Goal: Transaction & Acquisition: Purchase product/service

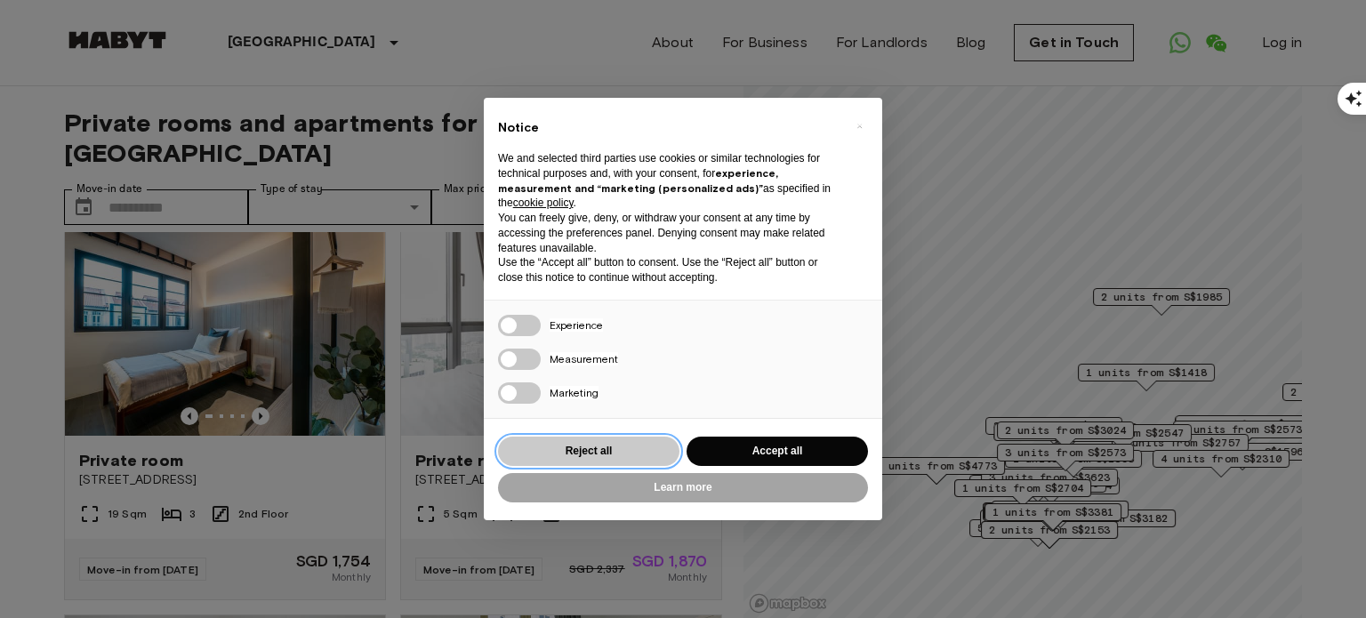
click at [645, 462] on button "Reject all" at bounding box center [588, 451] width 181 height 29
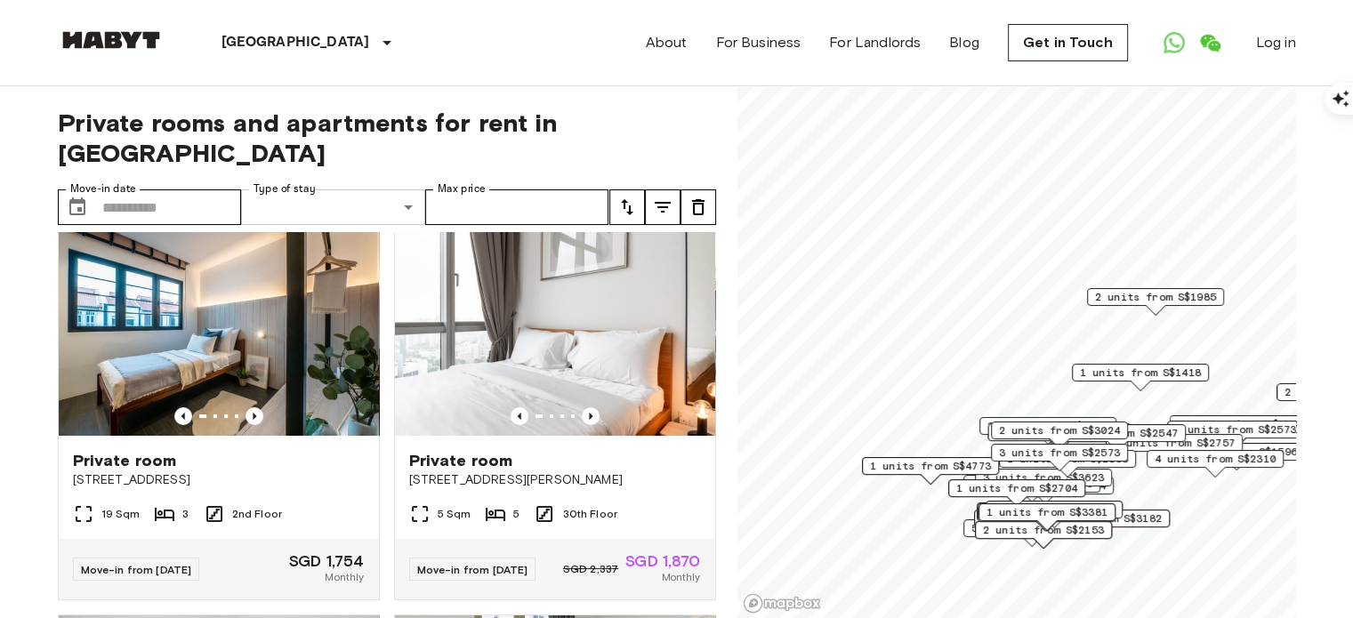
drag, startPoint x: 270, startPoint y: 152, endPoint x: 325, endPoint y: 166, distance: 56.1
click at [325, 189] on div "Type of stay ​ Share Type" at bounding box center [333, 207] width 184 height 36
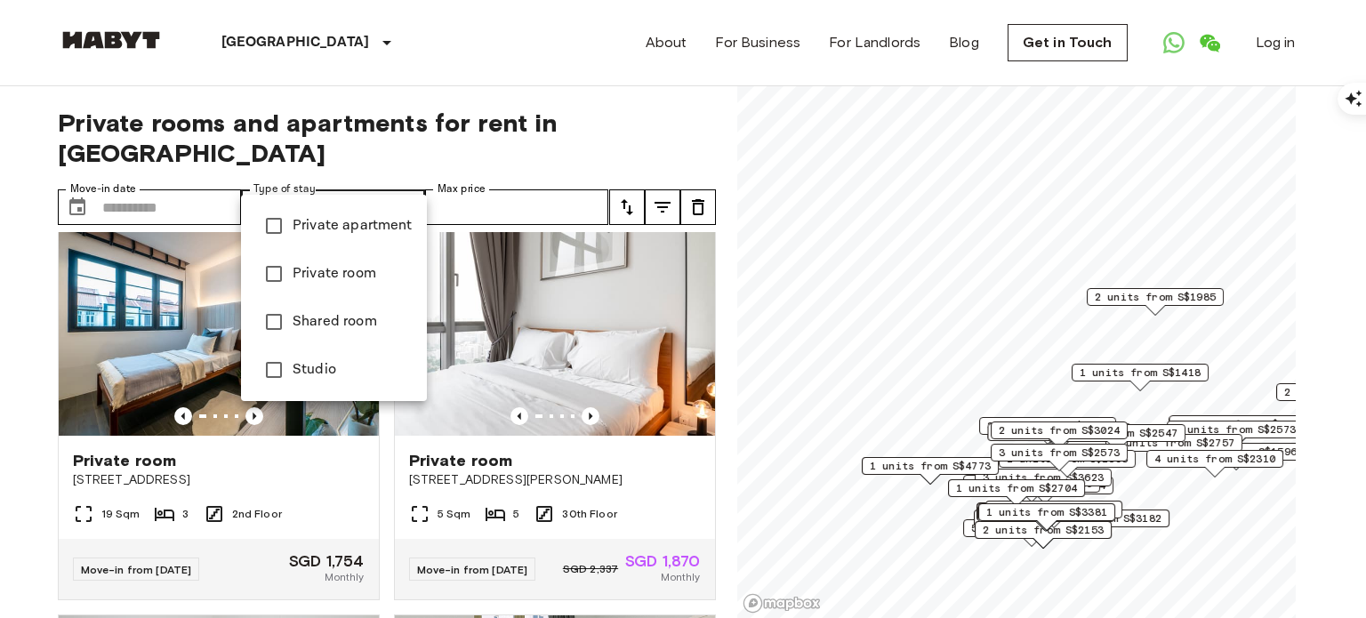
click at [351, 285] on li "Private room" at bounding box center [334, 274] width 186 height 48
type input "**********"
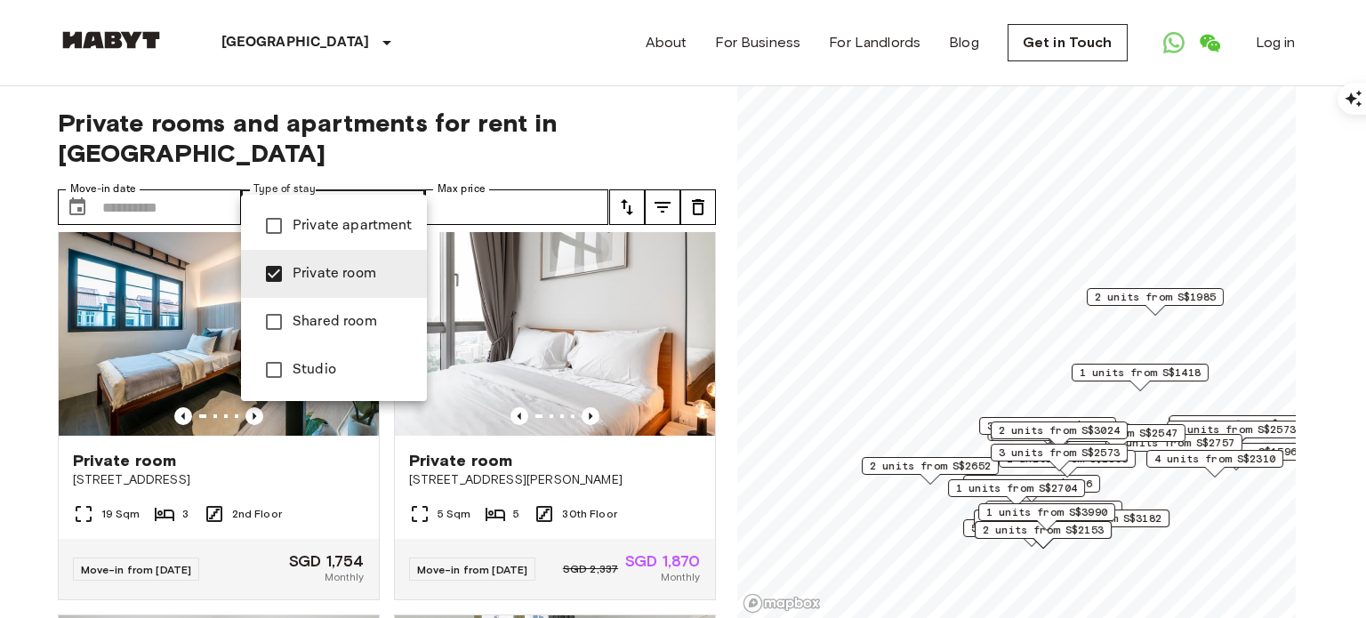
click at [509, 182] on div at bounding box center [683, 309] width 1366 height 618
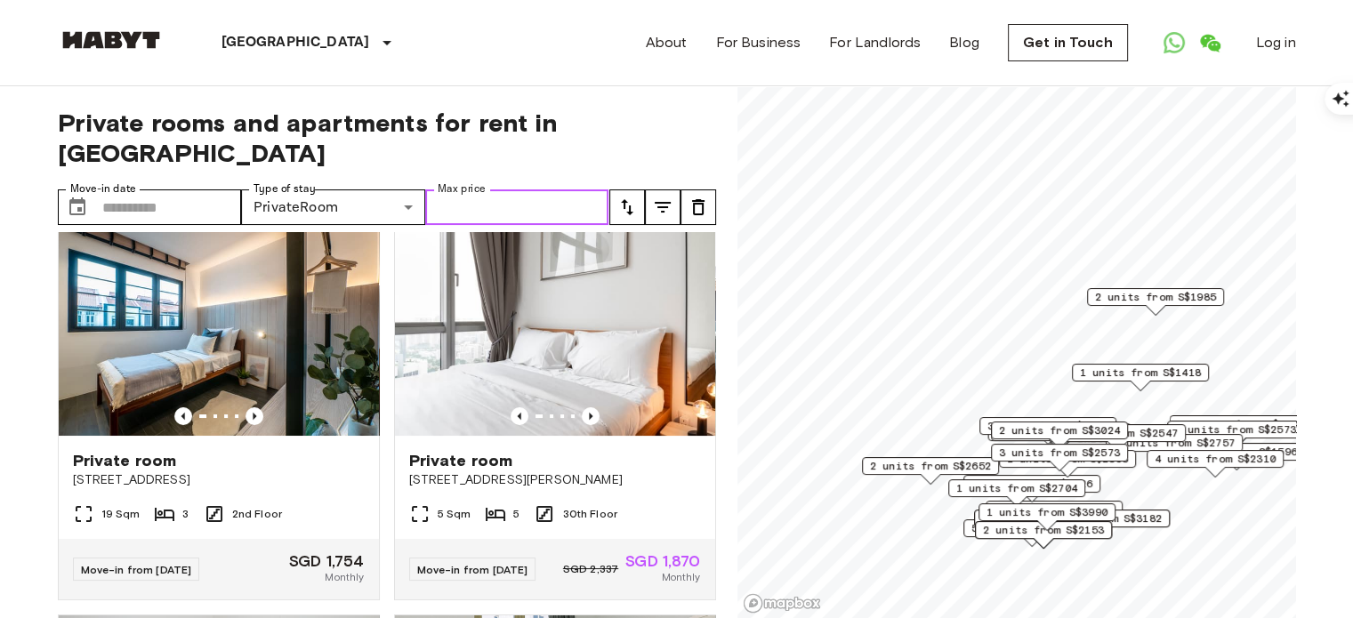
click at [498, 189] on input "Max price" at bounding box center [517, 207] width 184 height 36
type input "****"
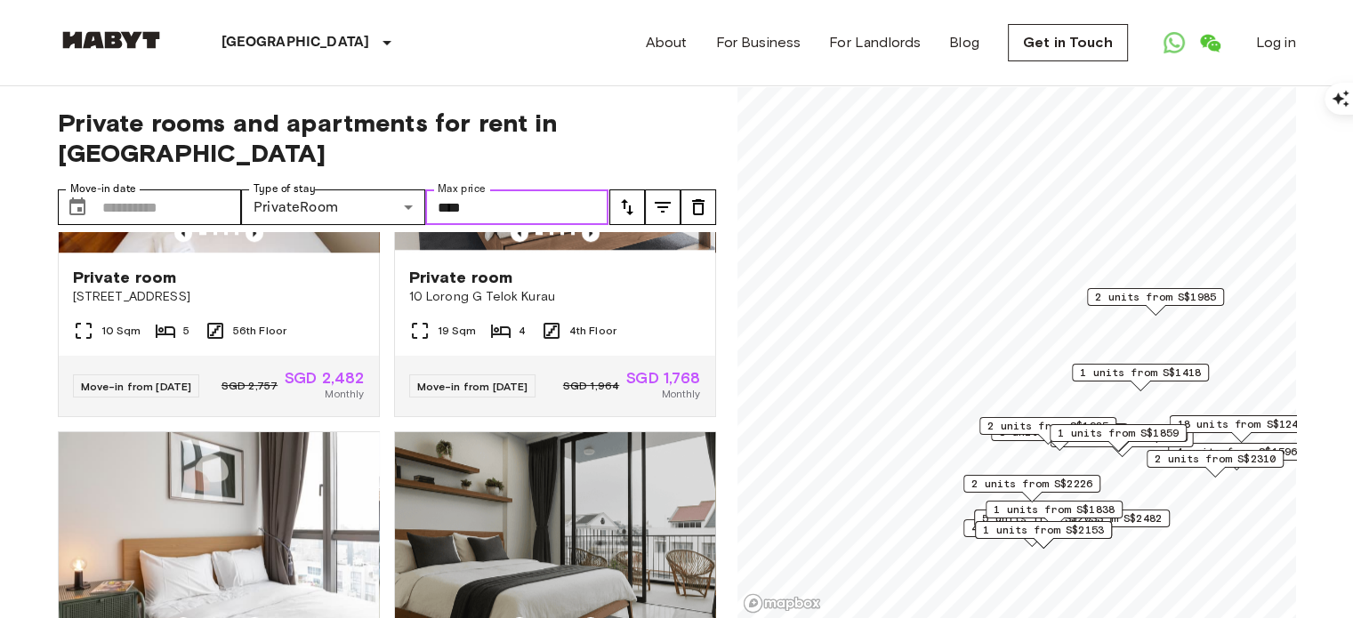
scroll to position [1783, 0]
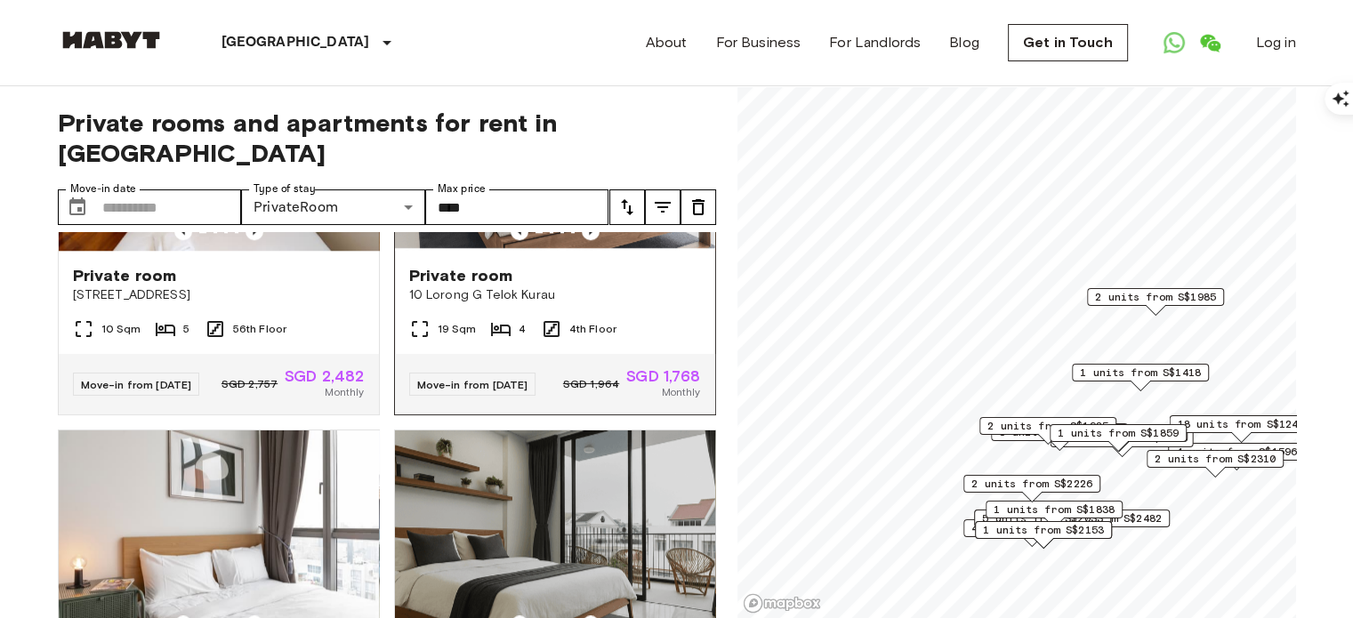
click at [551, 354] on div "19 Sqm 4 4th Floor" at bounding box center [555, 336] width 320 height 36
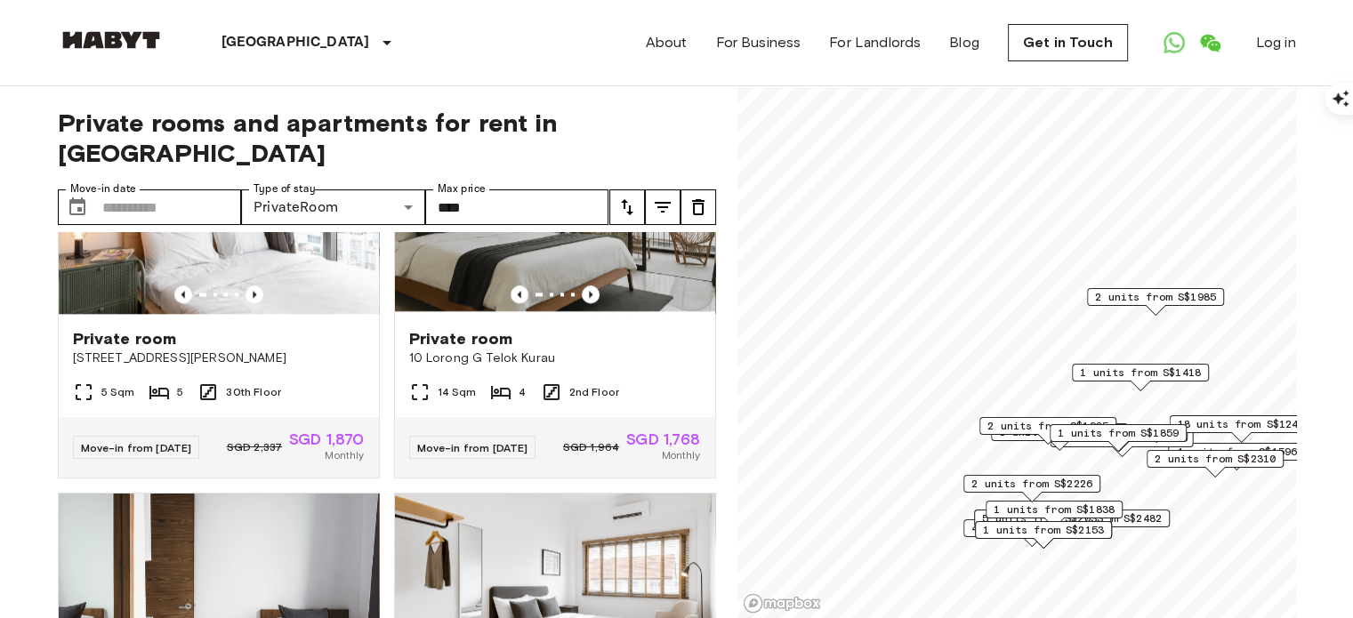
scroll to position [2067, 0]
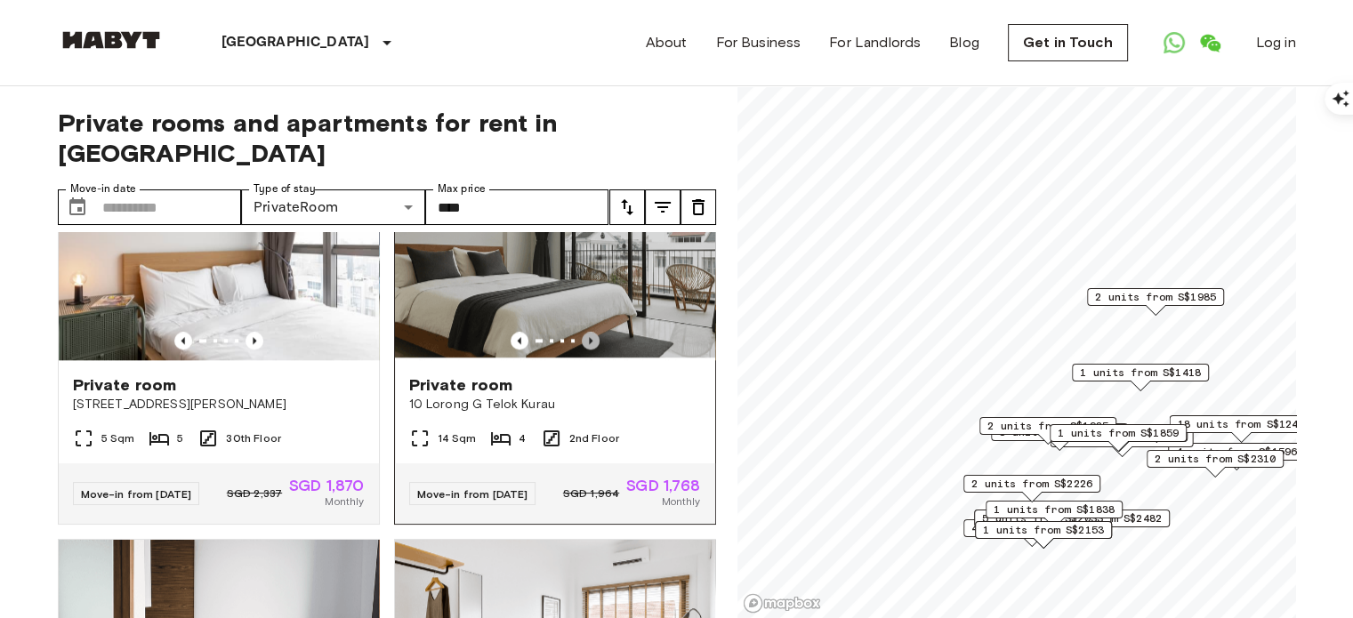
click at [584, 350] on icon "Previous image" at bounding box center [591, 341] width 18 height 18
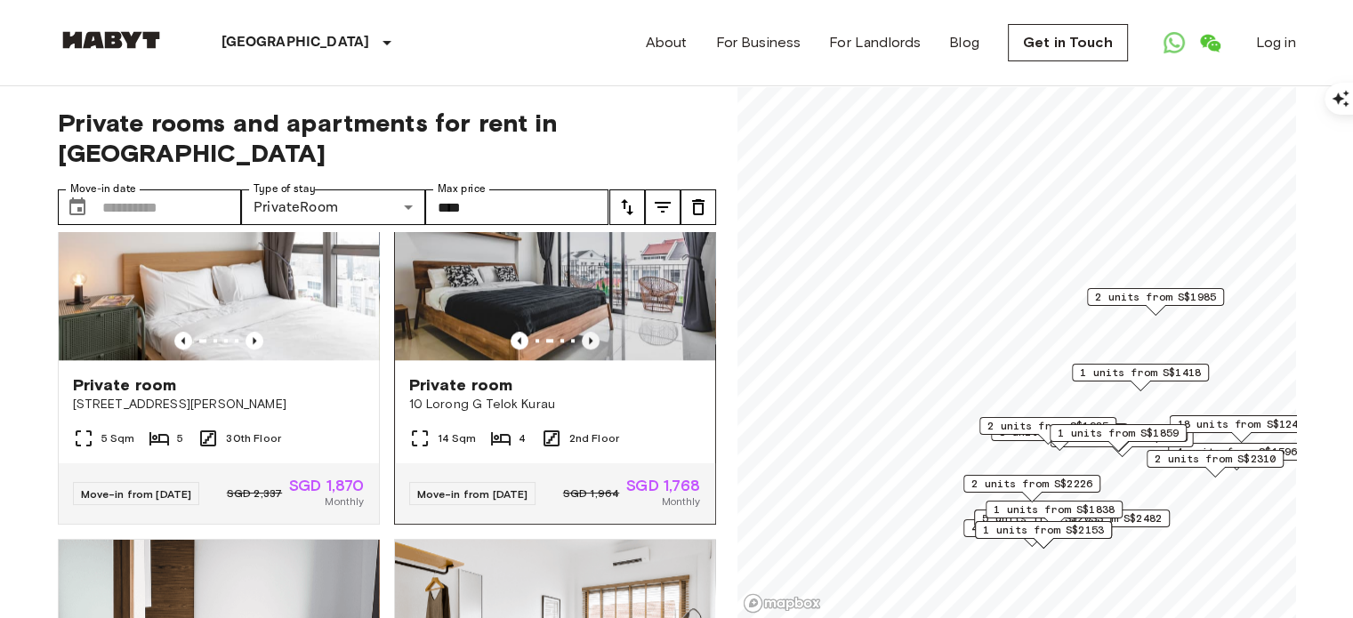
click at [584, 350] on icon "Previous image" at bounding box center [591, 341] width 18 height 18
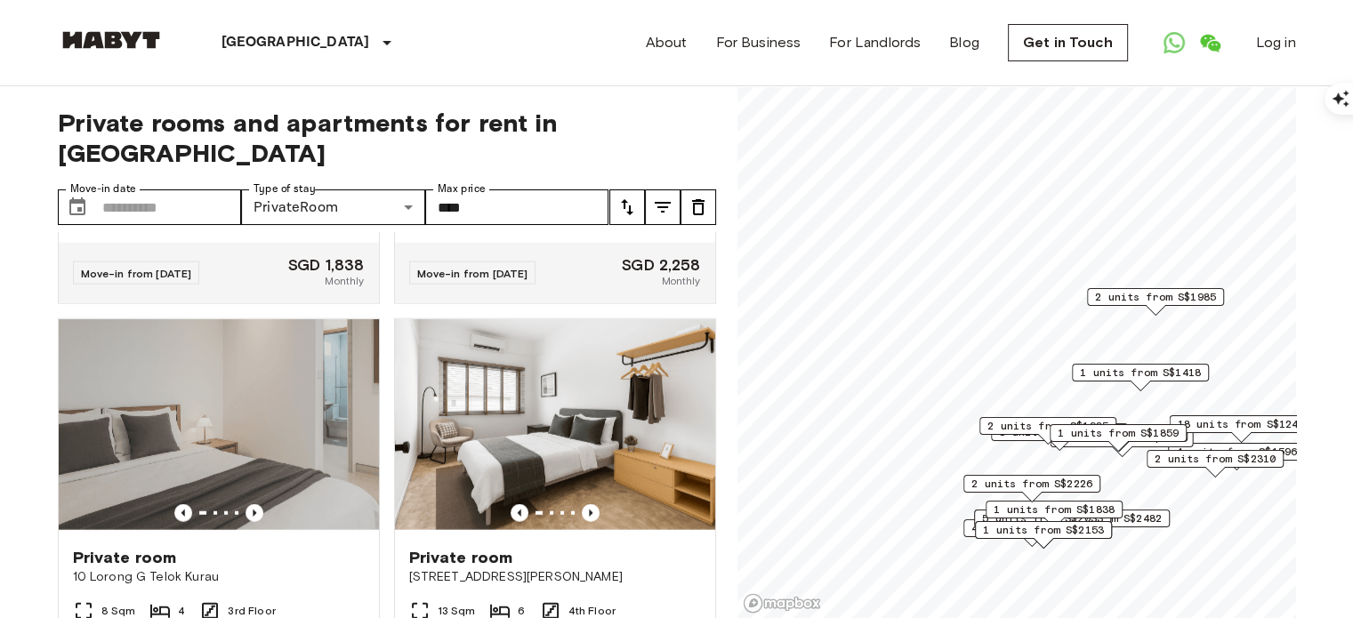
scroll to position [4650, 0]
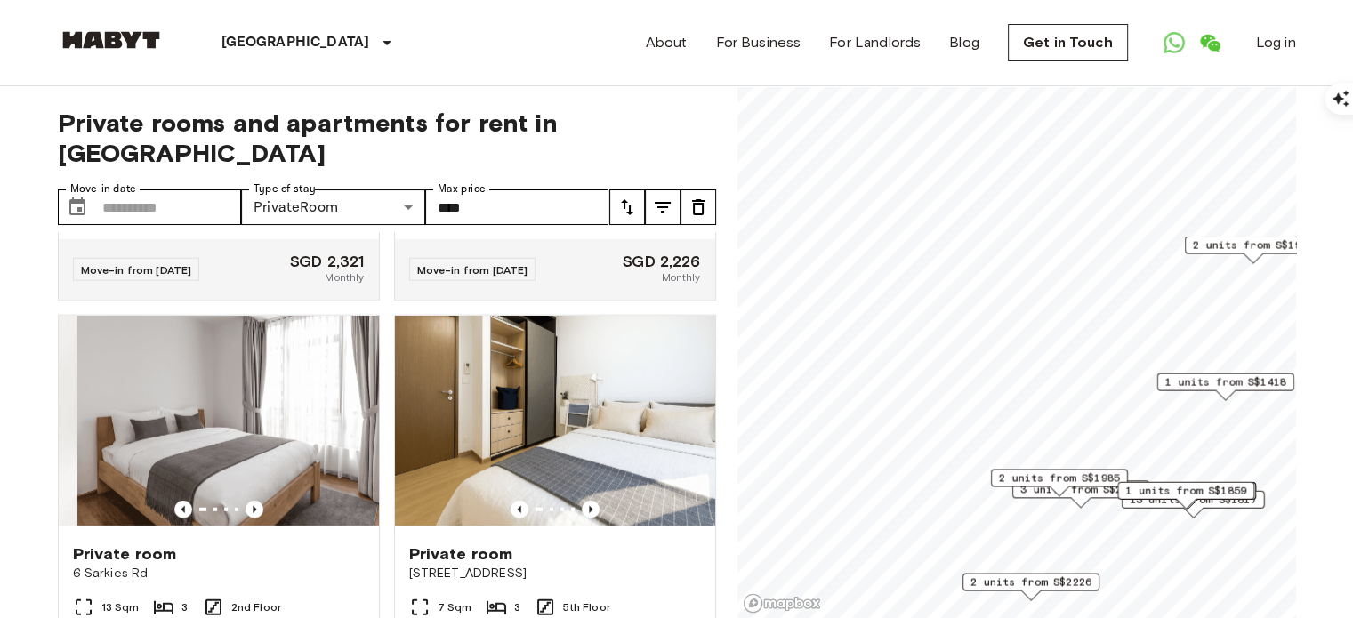
scroll to position [2603, 0]
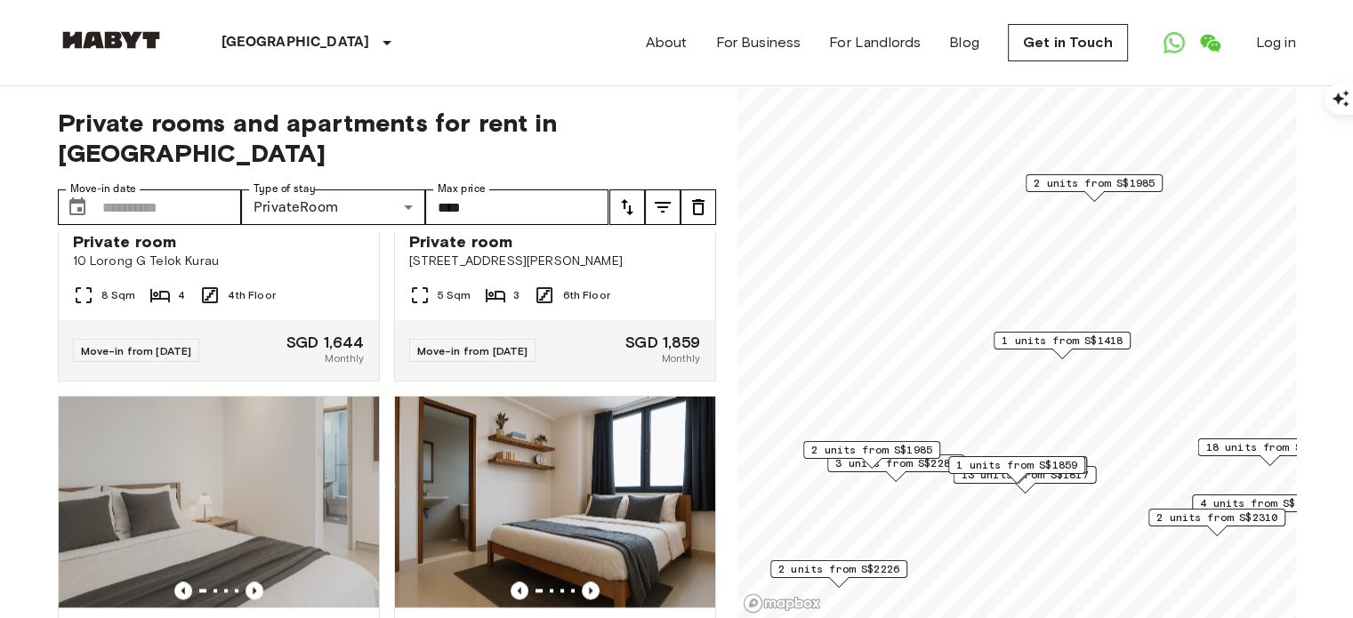
scroll to position [4637, 0]
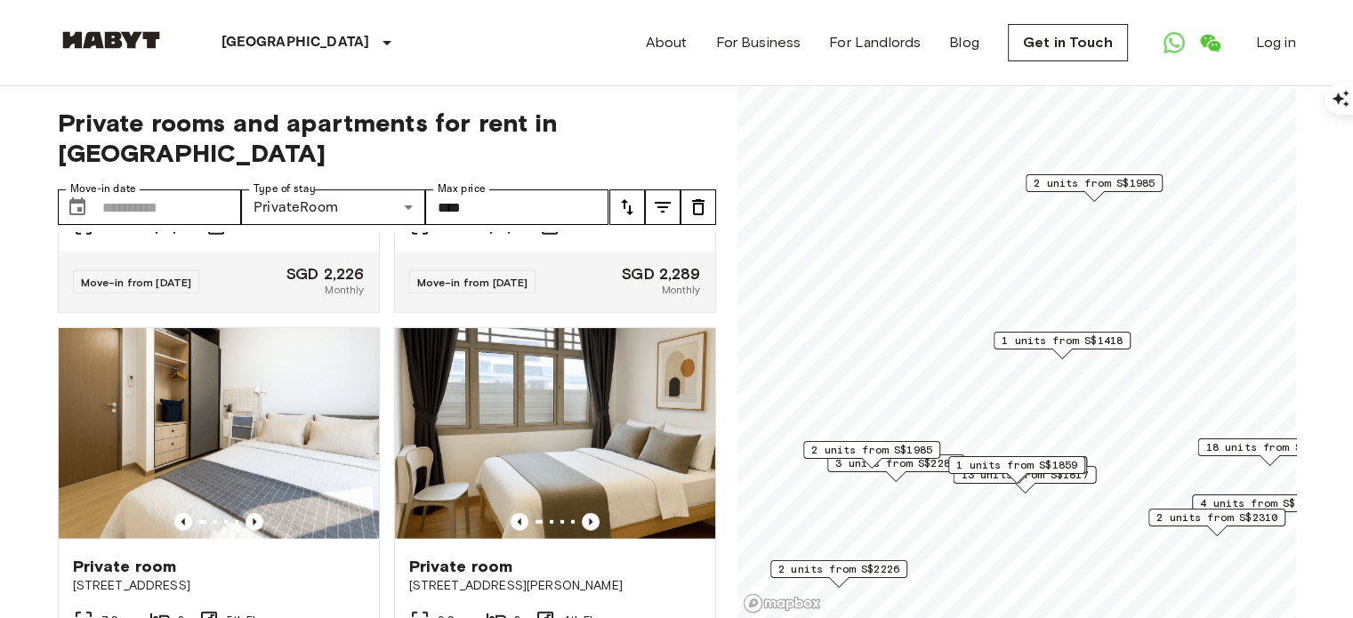
click at [1101, 197] on div "Map marker" at bounding box center [1094, 196] width 20 height 10
click at [1092, 194] on div "Map marker" at bounding box center [1094, 196] width 20 height 10
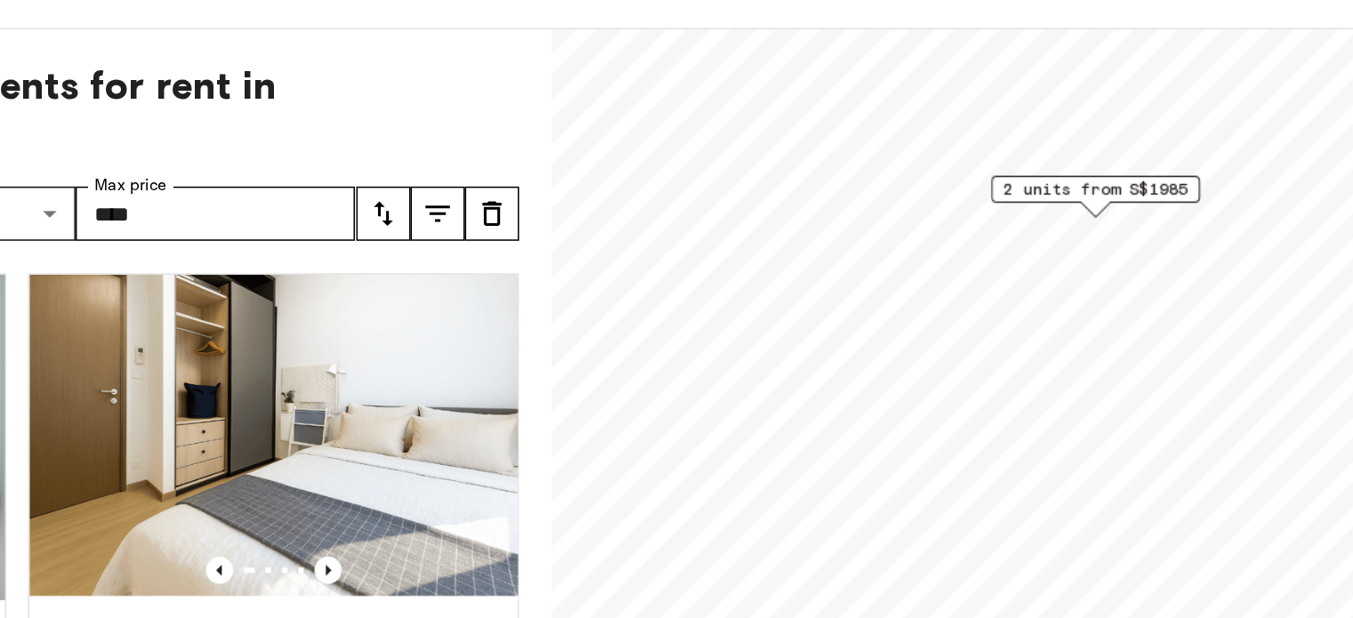
click at [1094, 205] on div "Map marker" at bounding box center [1094, 204] width 20 height 10
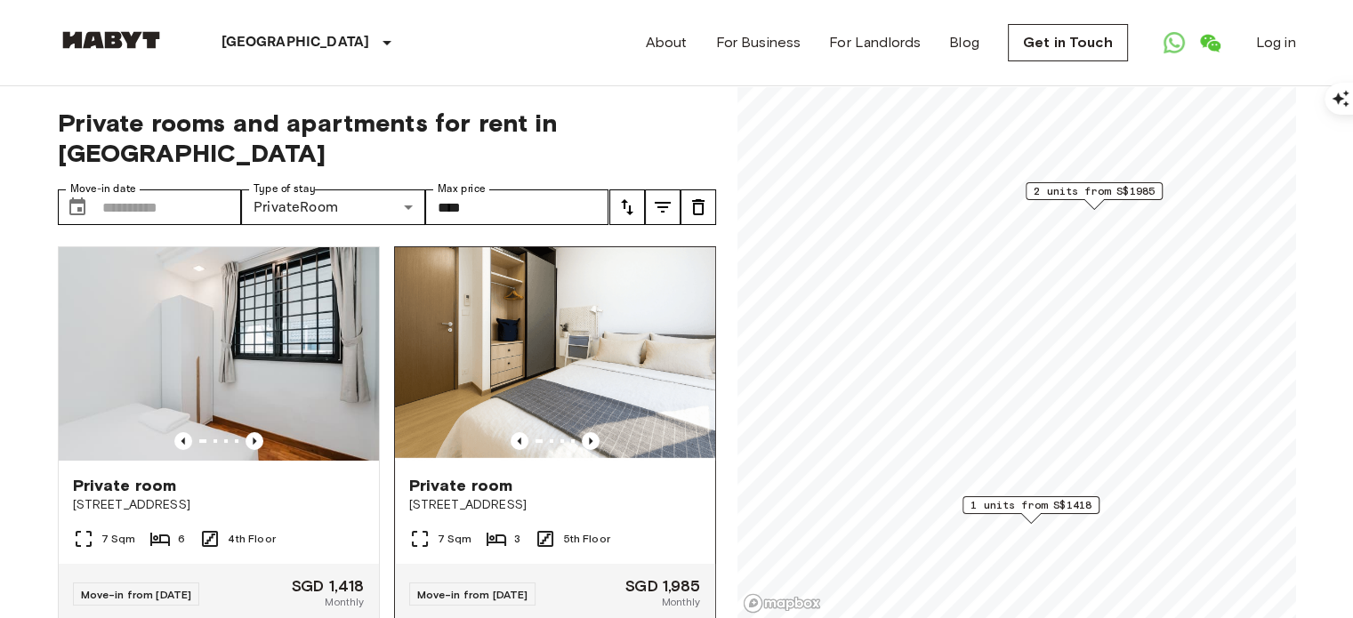
click at [502, 307] on img at bounding box center [555, 354] width 320 height 214
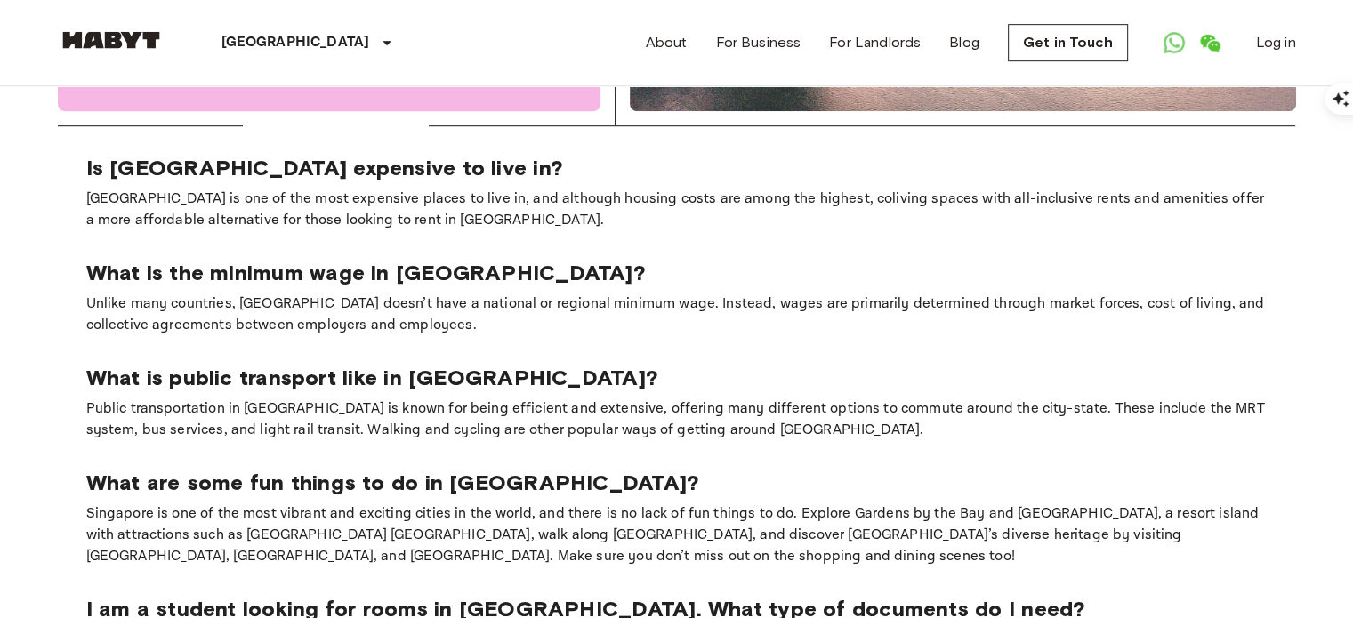
scroll to position [1021, 0]
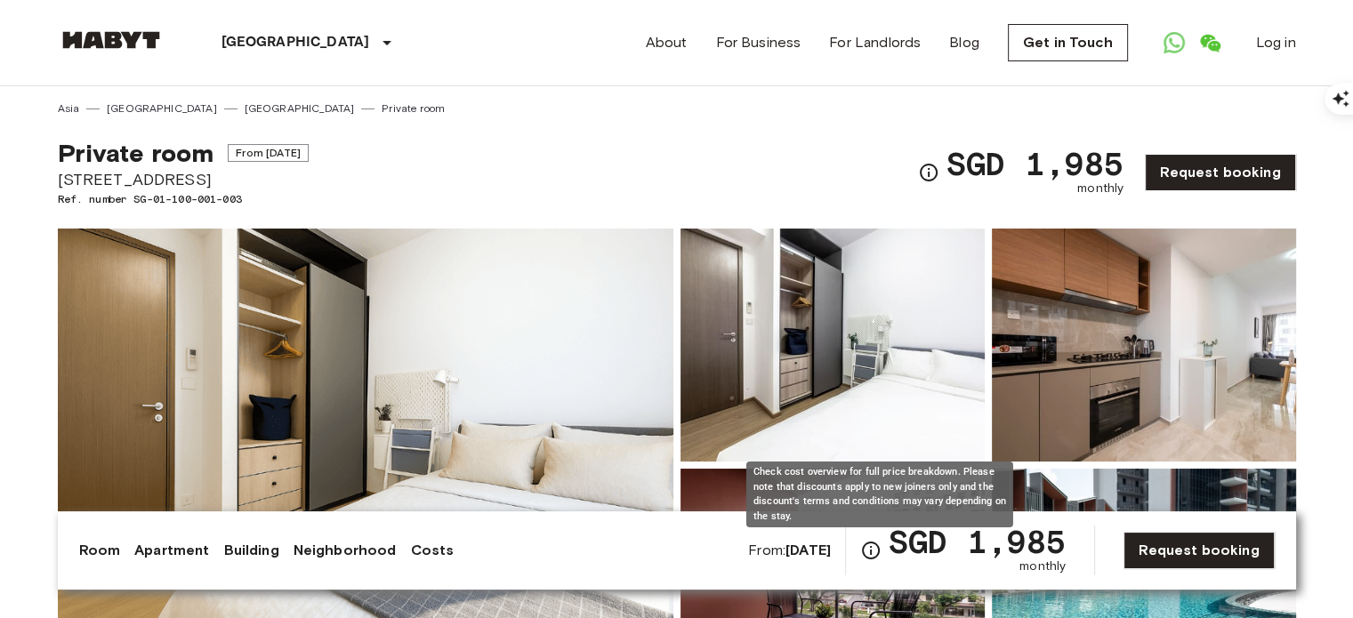
click at [876, 549] on icon "Check cost overview for full price breakdown. Please note that discounts apply …" at bounding box center [870, 550] width 21 height 21
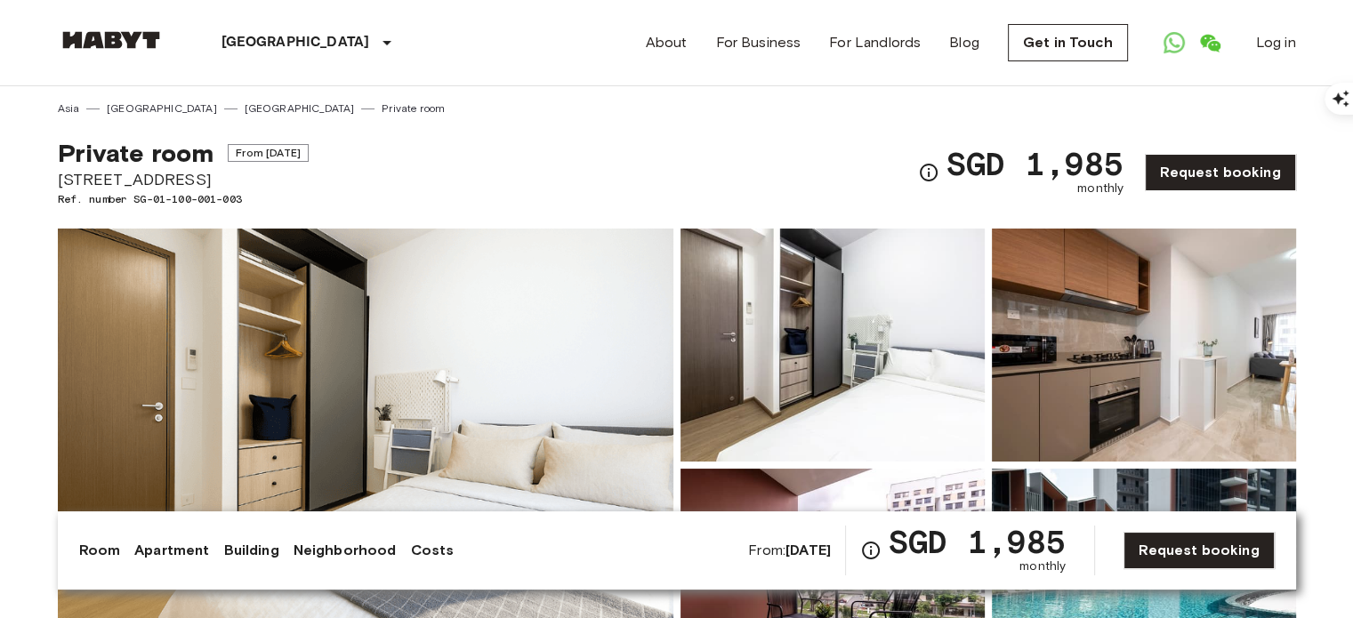
click at [359, 545] on link "Neighborhood" at bounding box center [345, 550] width 103 height 21
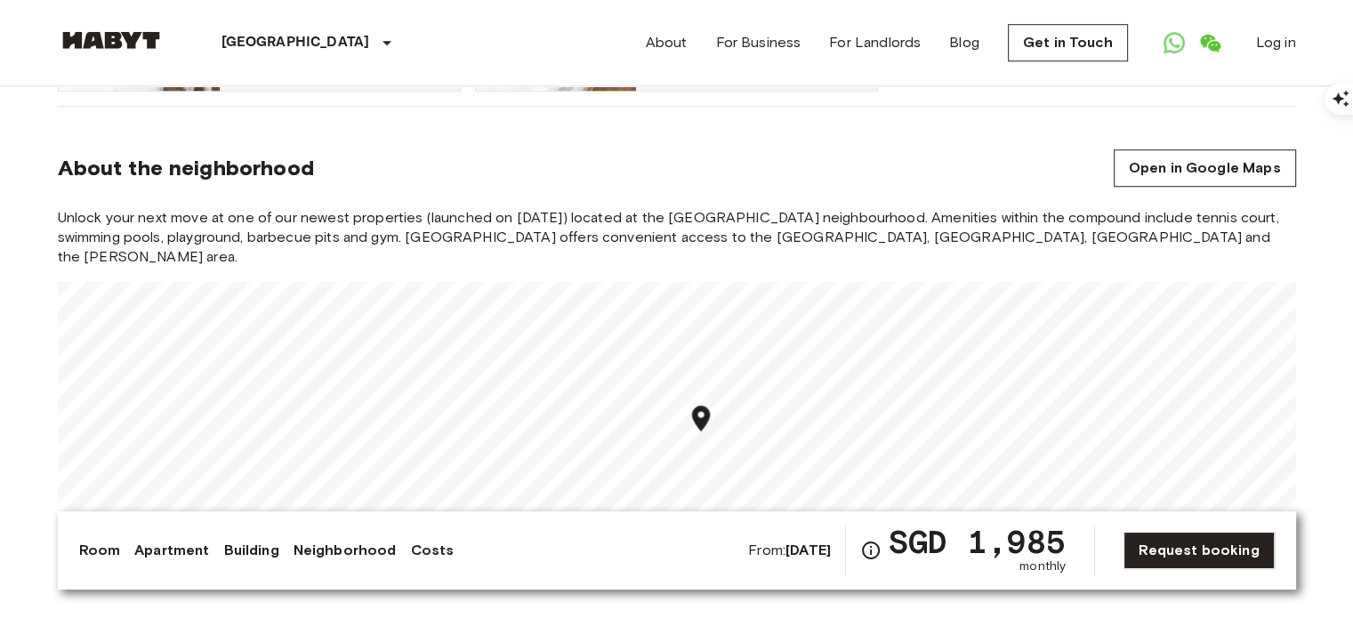
scroll to position [1454, 0]
click at [246, 551] on link "Building" at bounding box center [250, 550] width 55 height 21
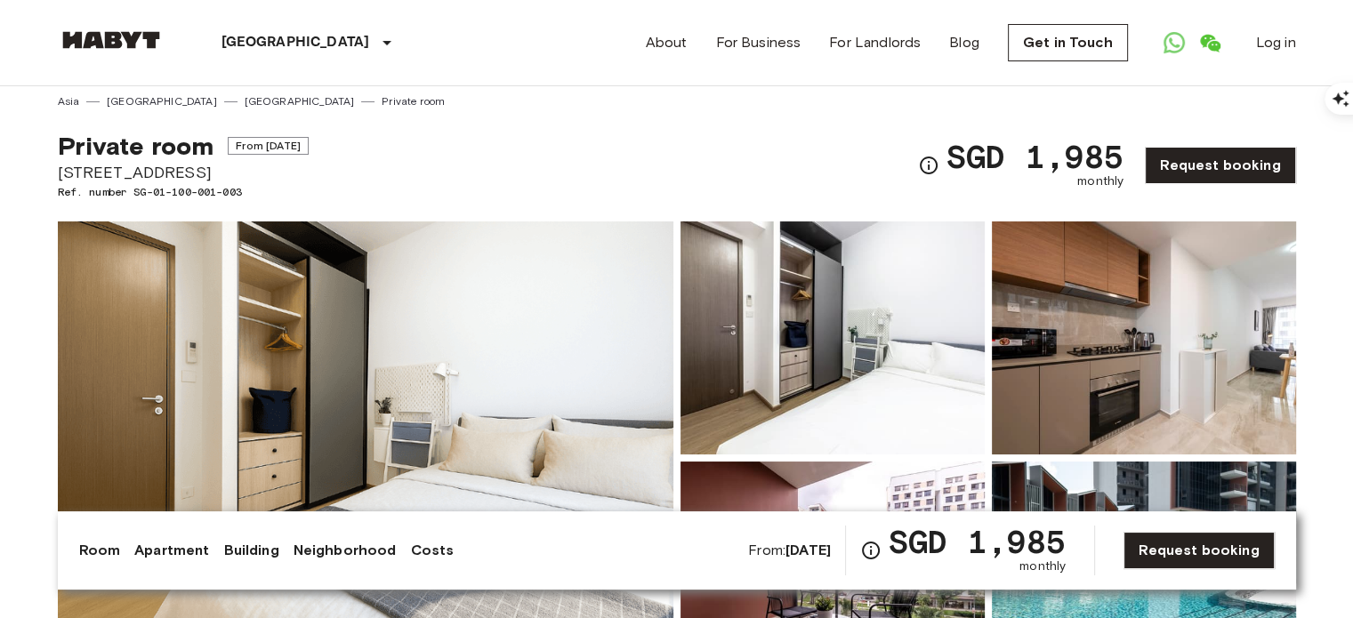
scroll to position [0, 0]
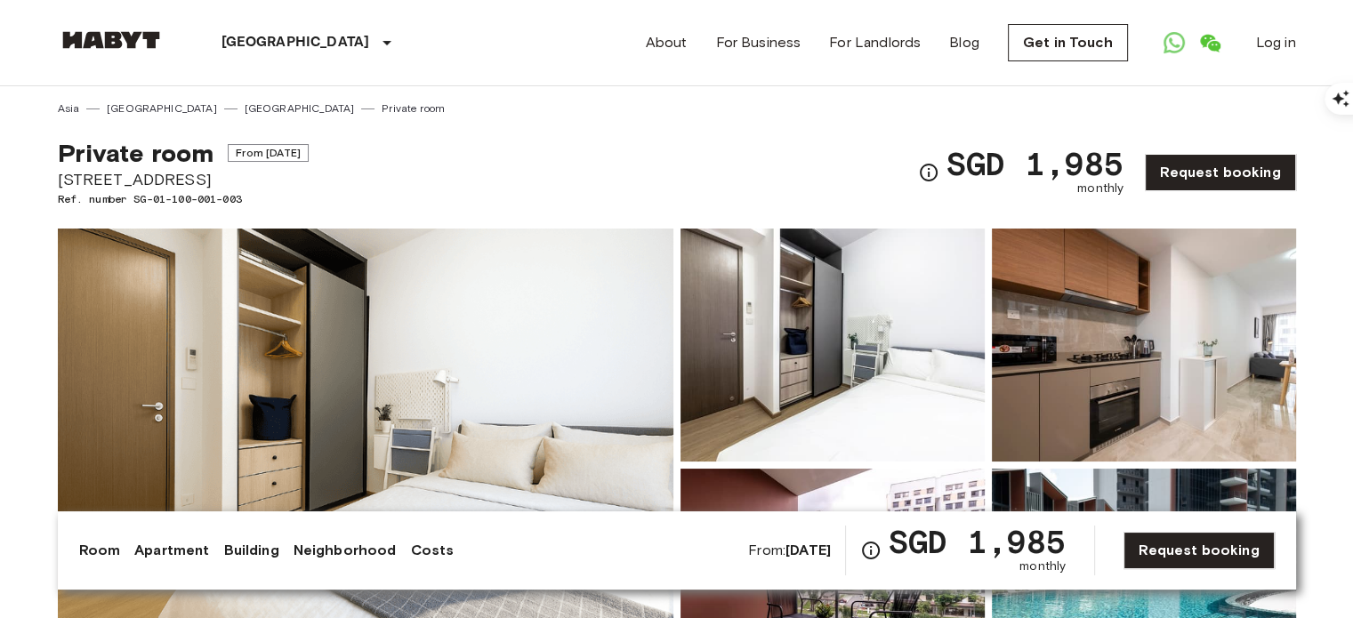
click at [174, 544] on link "Apartment" at bounding box center [171, 550] width 75 height 21
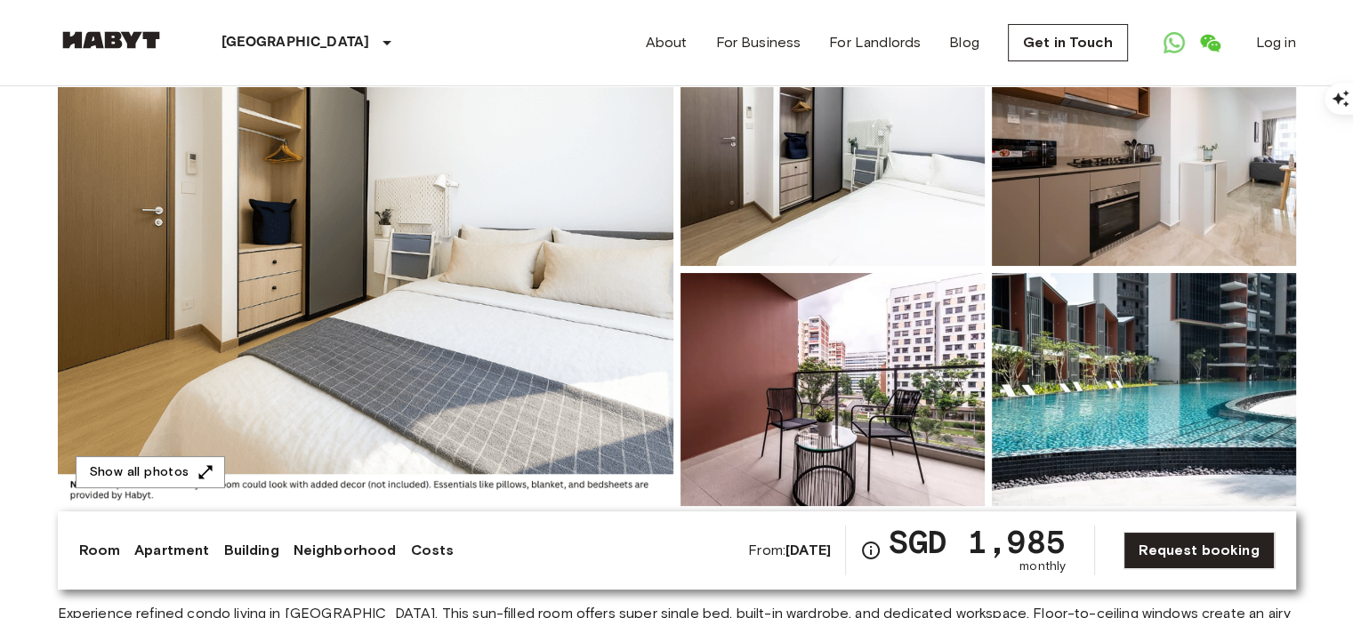
scroll to position [196, 0]
click at [612, 331] on img at bounding box center [366, 269] width 616 height 473
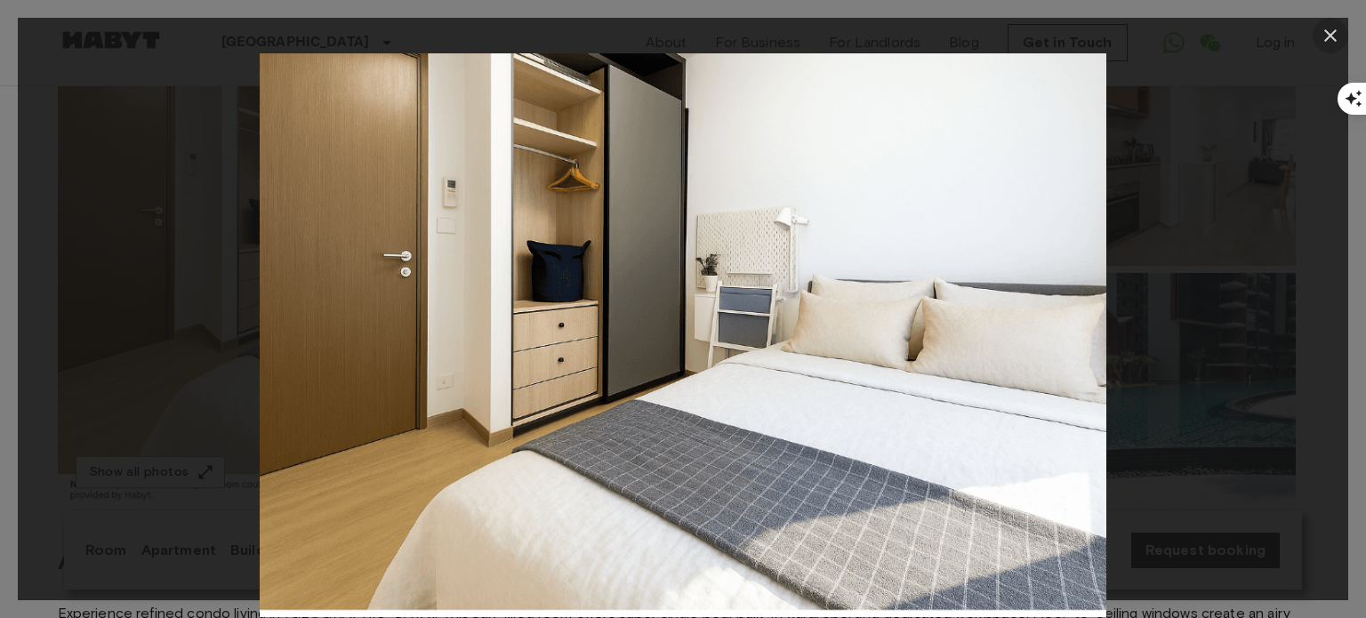
click at [1334, 29] on icon "button" at bounding box center [1330, 35] width 21 height 21
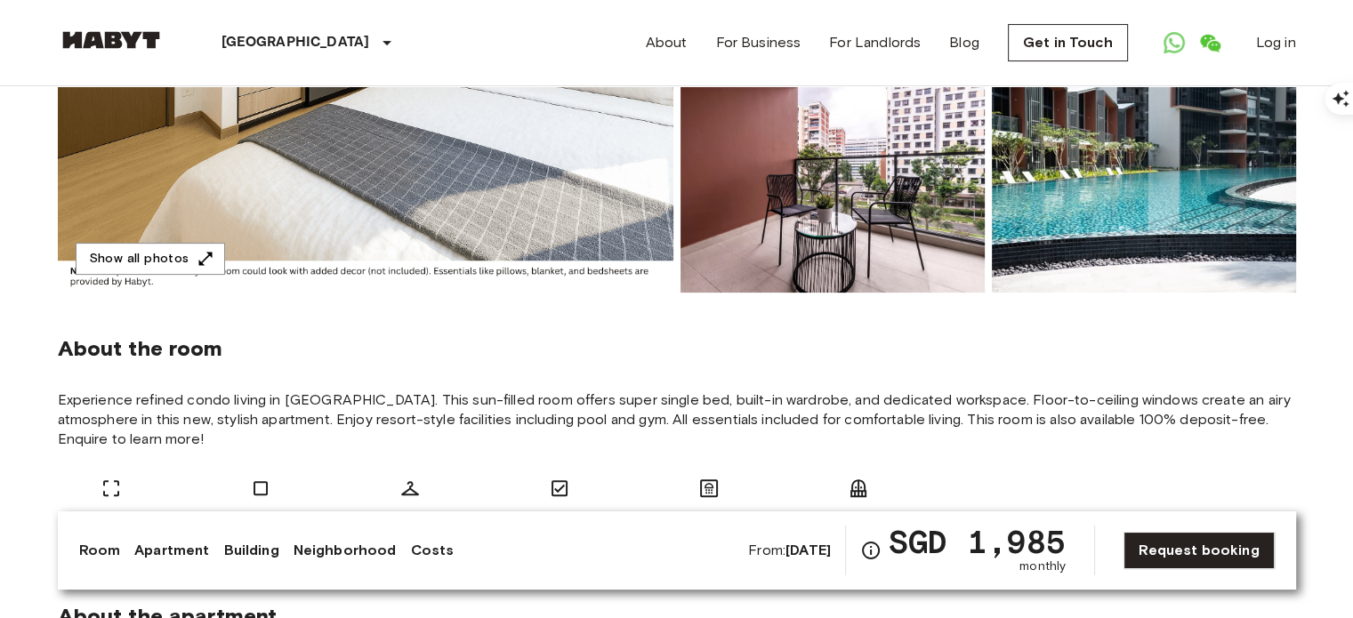
scroll to position [0, 0]
